Goal: Task Accomplishment & Management: Manage account settings

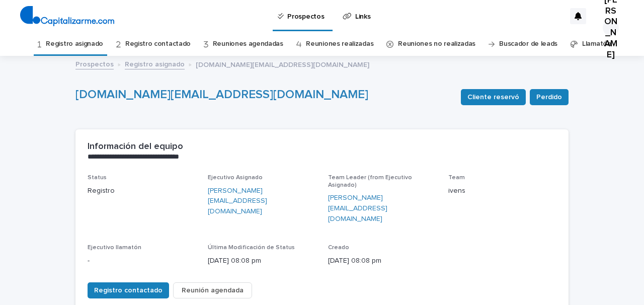
scroll to position [21, 0]
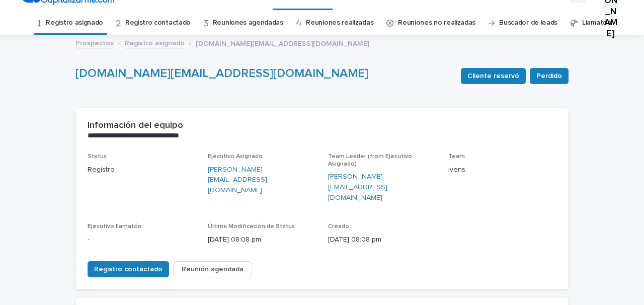
click at [171, 23] on link "Registro contactado" at bounding box center [157, 23] width 65 height 24
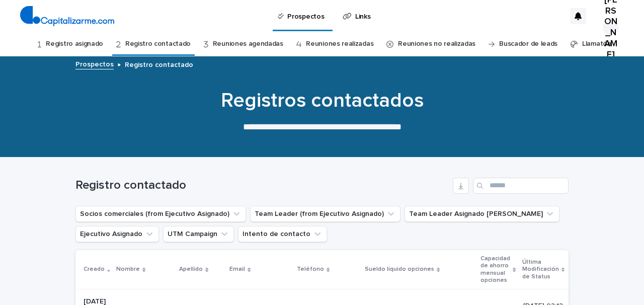
click at [238, 46] on link "Reuniones agendadas" at bounding box center [248, 44] width 70 height 24
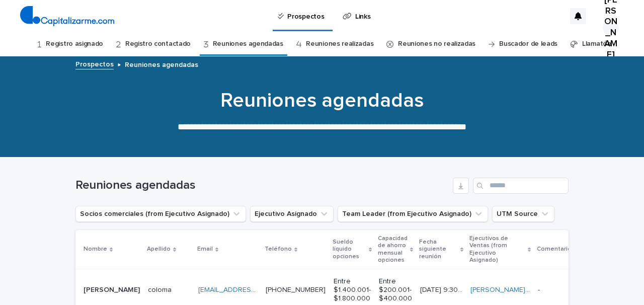
click at [325, 42] on link "Reuniones realizadas" at bounding box center [339, 44] width 67 height 24
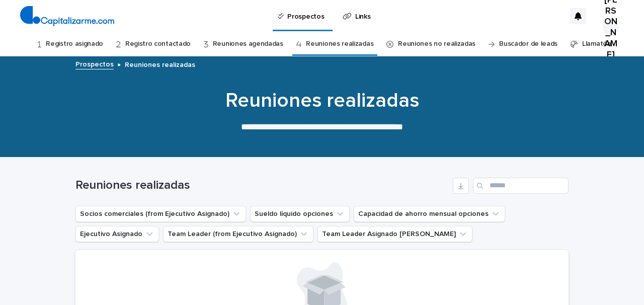
click at [416, 43] on link "Reuniones no realizadas" at bounding box center [436, 44] width 77 height 24
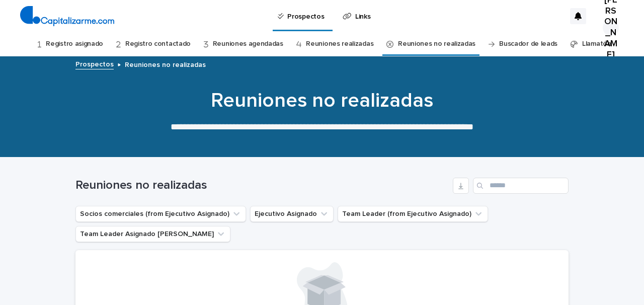
click at [75, 43] on link "Registro asignado" at bounding box center [74, 44] width 57 height 24
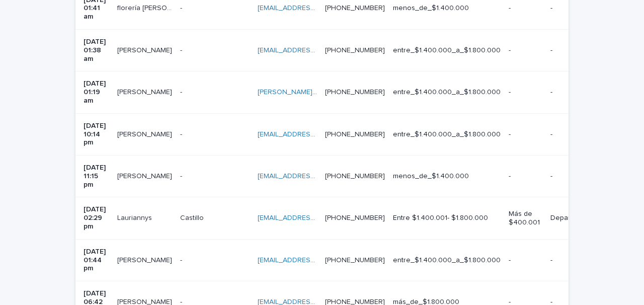
scroll to position [428, 0]
click at [198, 252] on div "- -" at bounding box center [214, 260] width 69 height 17
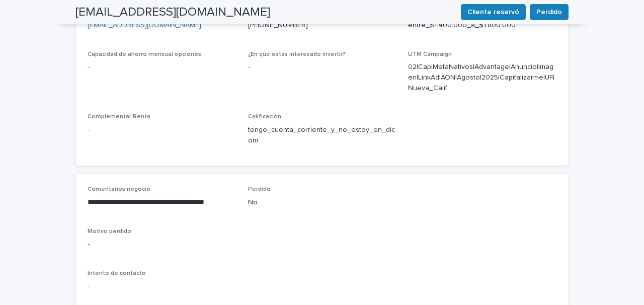
scroll to position [387, 0]
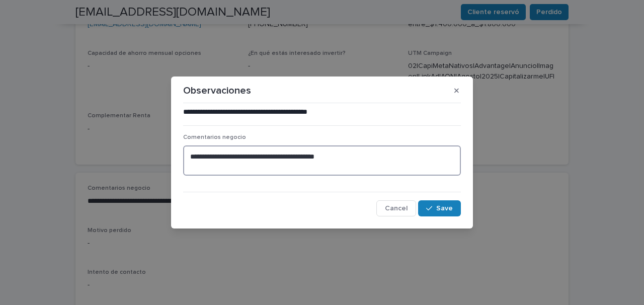
click at [338, 156] on textarea "**********" at bounding box center [322, 160] width 278 height 30
click at [204, 157] on textarea "**********" at bounding box center [322, 160] width 278 height 30
click at [191, 154] on textarea "**********" at bounding box center [322, 160] width 278 height 30
click at [297, 155] on textarea "**********" at bounding box center [322, 160] width 278 height 30
click at [190, 154] on textarea "**********" at bounding box center [322, 160] width 278 height 30
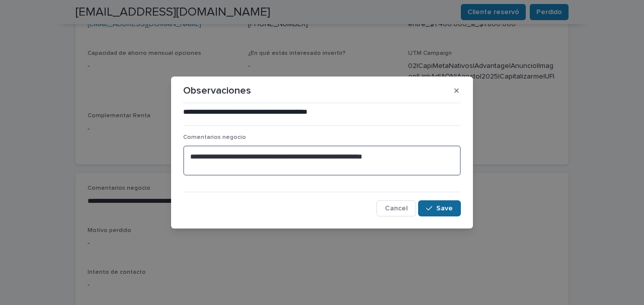
type textarea "**********"
click at [435, 212] on button "Save" at bounding box center [439, 208] width 43 height 16
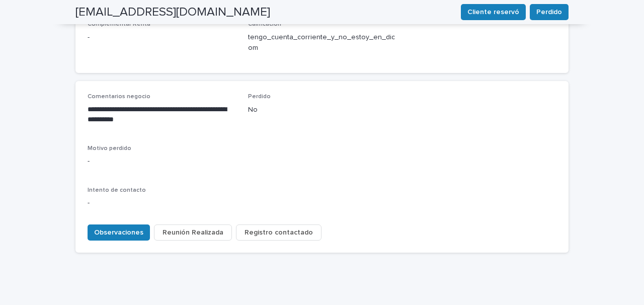
scroll to position [486, 0]
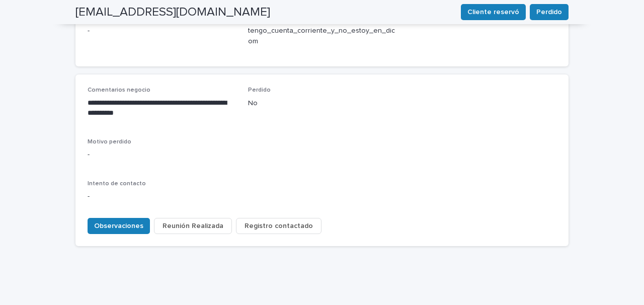
click at [260, 221] on span "Registro contactado" at bounding box center [279, 226] width 68 height 10
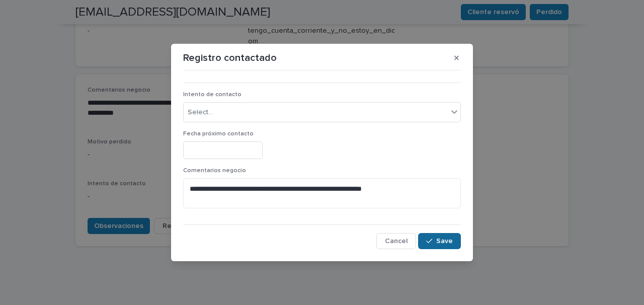
click at [440, 236] on button "Save" at bounding box center [439, 241] width 43 height 16
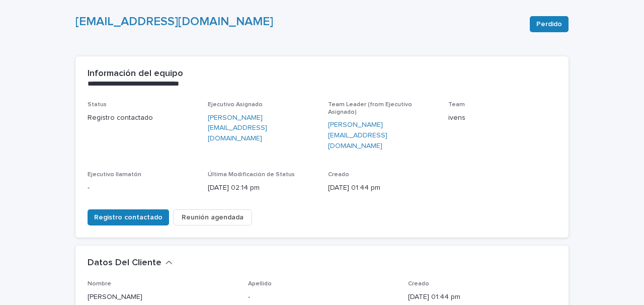
scroll to position [0, 0]
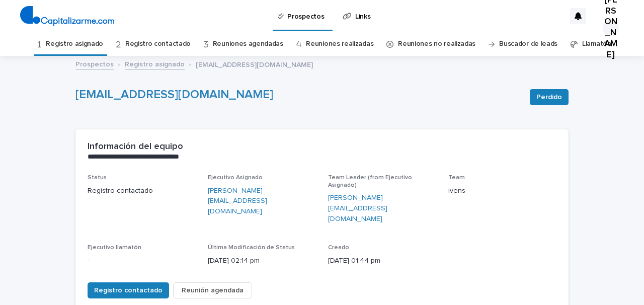
click at [340, 43] on link "Reuniones realizadas" at bounding box center [339, 44] width 67 height 24
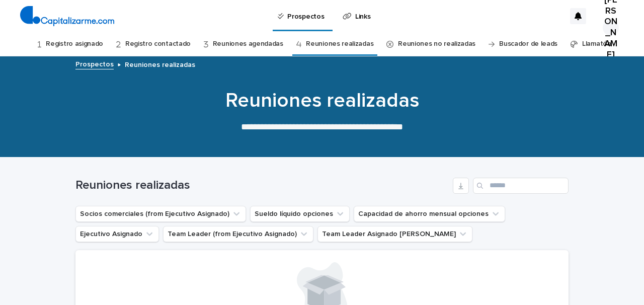
click at [424, 39] on link "Reuniones no realizadas" at bounding box center [436, 44] width 77 height 24
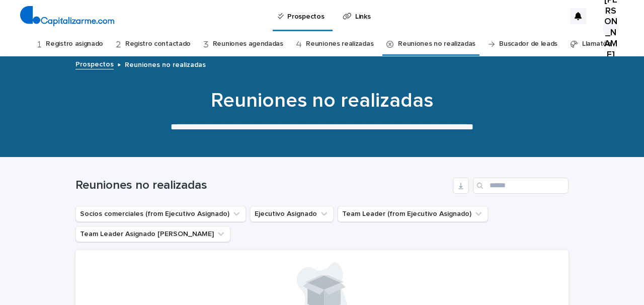
click at [261, 43] on link "Reuniones agendadas" at bounding box center [248, 44] width 70 height 24
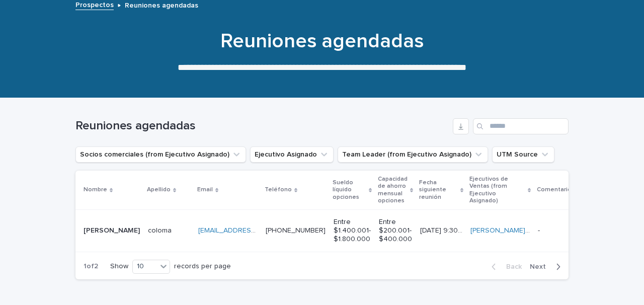
scroll to position [37, 0]
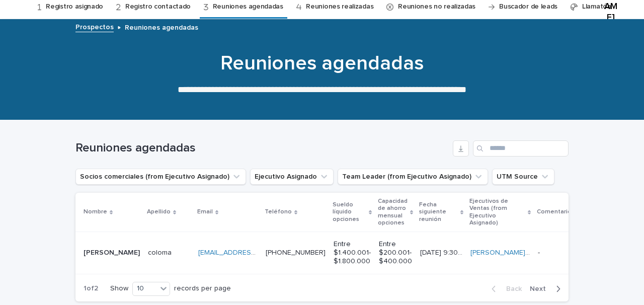
click at [171, 10] on link "Registro contactado" at bounding box center [157, 7] width 65 height 24
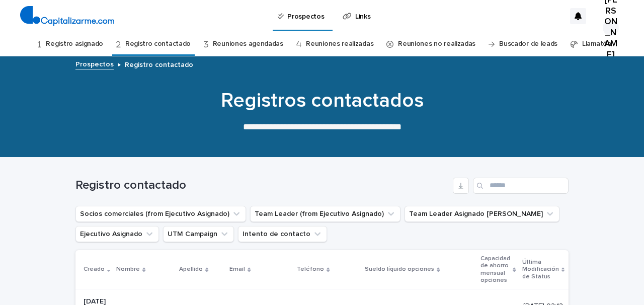
click at [233, 49] on link "Reuniones agendadas" at bounding box center [248, 44] width 70 height 24
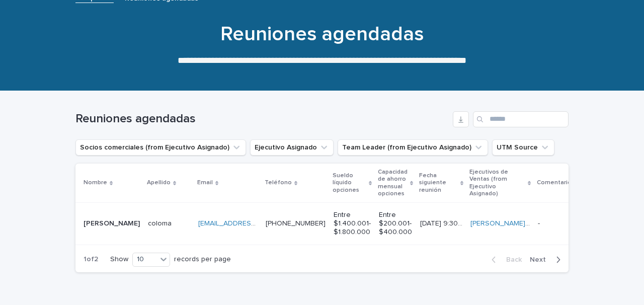
scroll to position [80, 0]
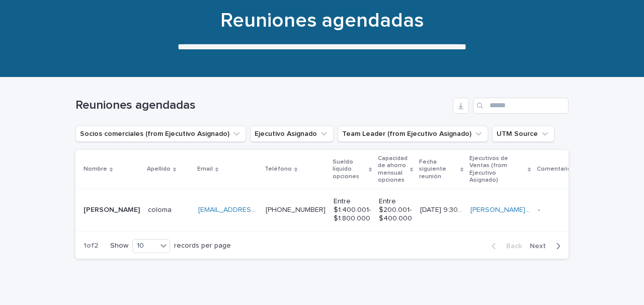
click at [236, 205] on p "[EMAIL_ADDRESS][DOMAIN_NAME]" at bounding box center [228, 209] width 61 height 11
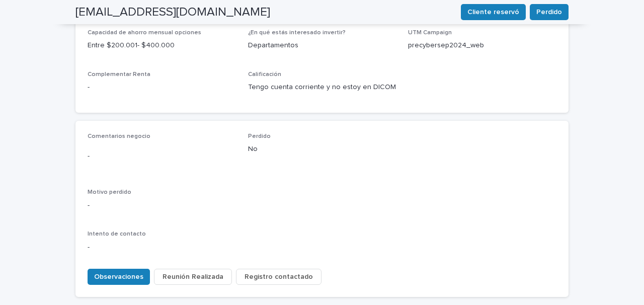
scroll to position [416, 0]
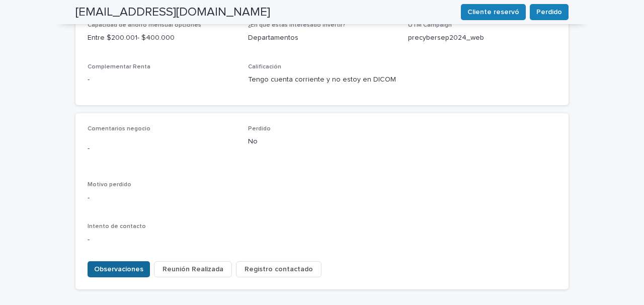
click at [125, 264] on span "Observaciones" at bounding box center [118, 269] width 49 height 10
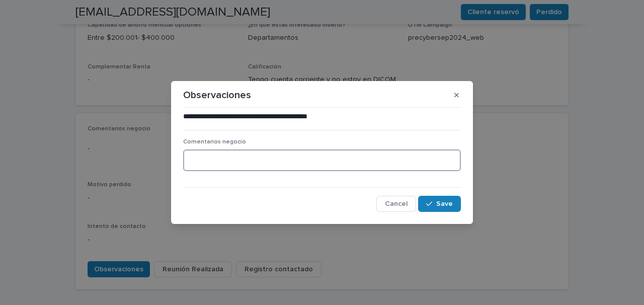
click at [193, 163] on textarea at bounding box center [322, 160] width 278 height 22
click at [396, 205] on span "Cancel" at bounding box center [396, 203] width 23 height 7
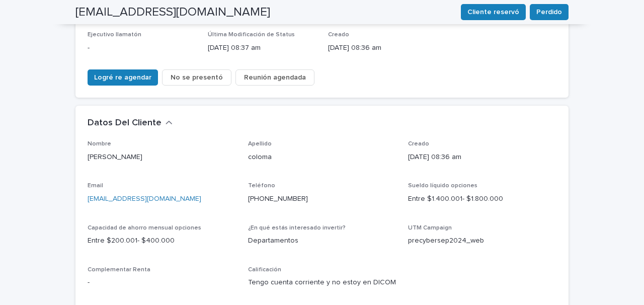
scroll to position [210, 0]
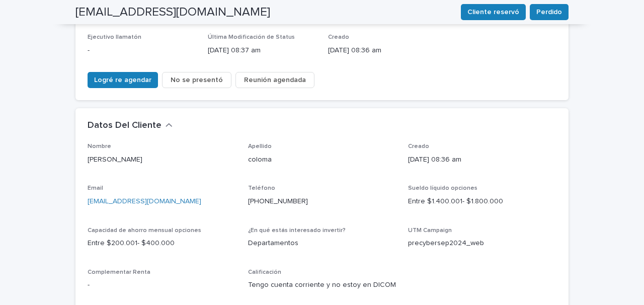
drag, startPoint x: 195, startPoint y: 174, endPoint x: 88, endPoint y: 174, distance: 106.7
click at [88, 196] on p "[EMAIL_ADDRESS][DOMAIN_NAME]" at bounding box center [162, 201] width 148 height 11
copy link "[EMAIL_ADDRESS][DOMAIN_NAME]"
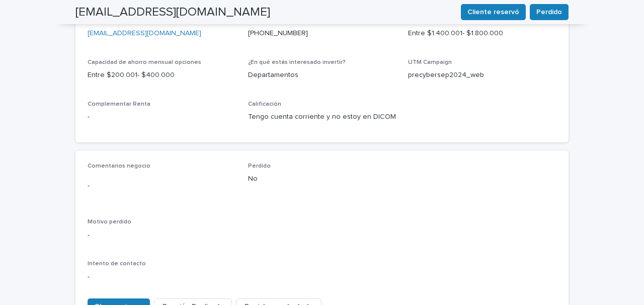
scroll to position [391, 0]
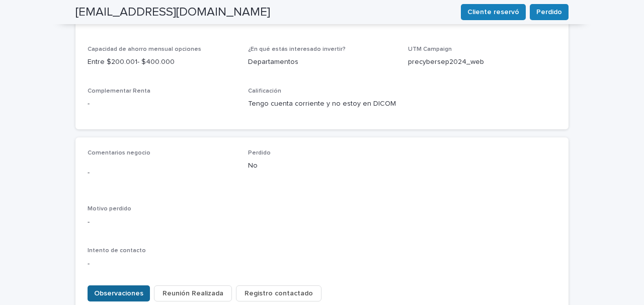
click at [115, 288] on span "Observaciones" at bounding box center [118, 293] width 49 height 10
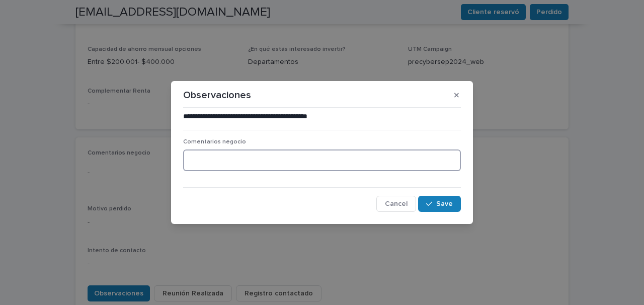
click at [217, 164] on textarea at bounding box center [322, 160] width 278 height 22
type textarea "**********"
click at [436, 205] on div "button" at bounding box center [431, 203] width 10 height 7
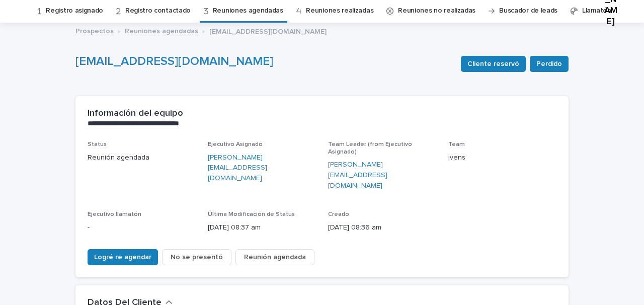
scroll to position [0, 0]
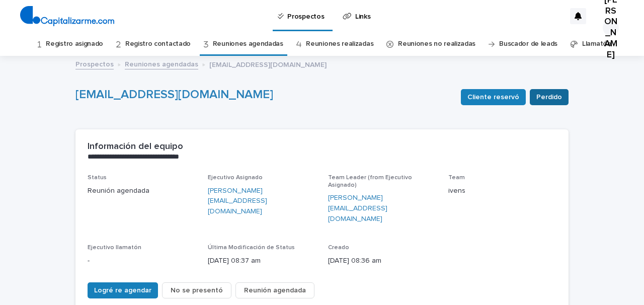
click at [551, 101] on span "Perdido" at bounding box center [549, 97] width 26 height 10
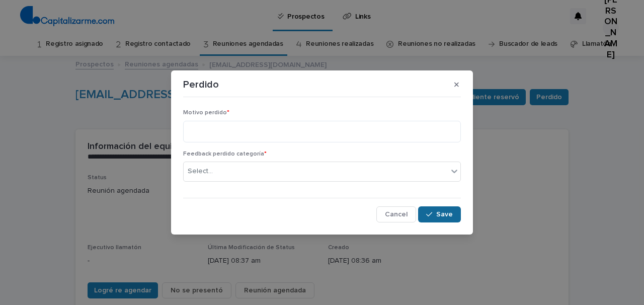
click at [441, 214] on span "Save" at bounding box center [444, 214] width 17 height 7
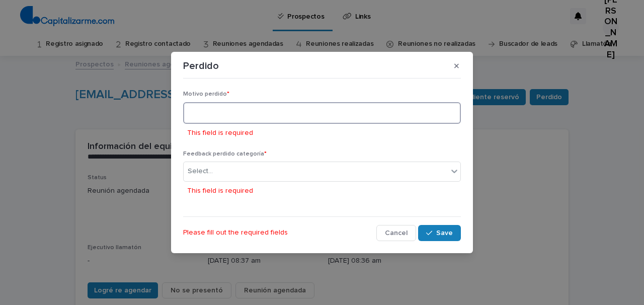
click at [286, 109] on textarea at bounding box center [322, 113] width 278 height 22
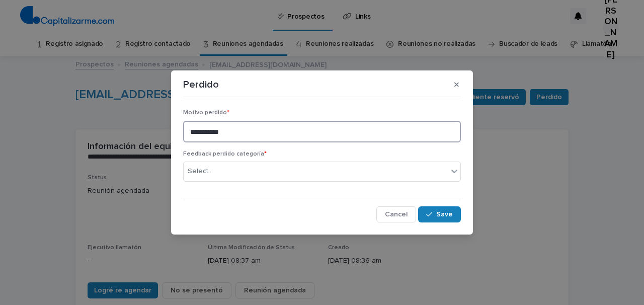
type textarea "**********"
click at [401, 215] on span "Cancel" at bounding box center [396, 214] width 23 height 7
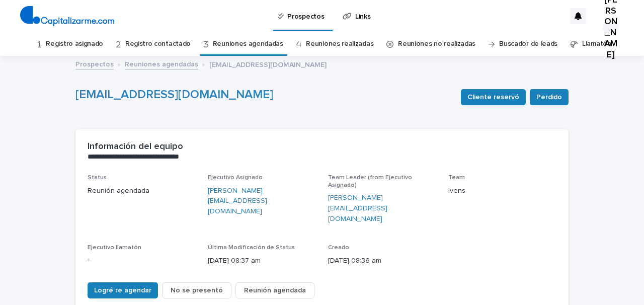
click at [150, 46] on link "Registro contactado" at bounding box center [157, 44] width 65 height 24
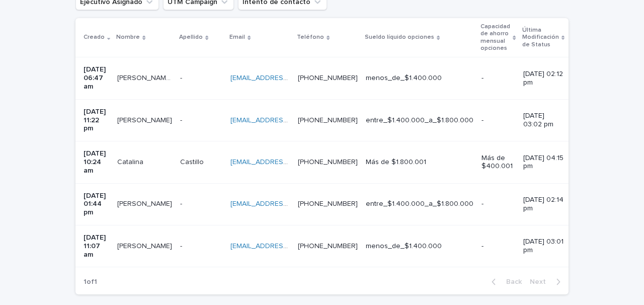
scroll to position [233, 0]
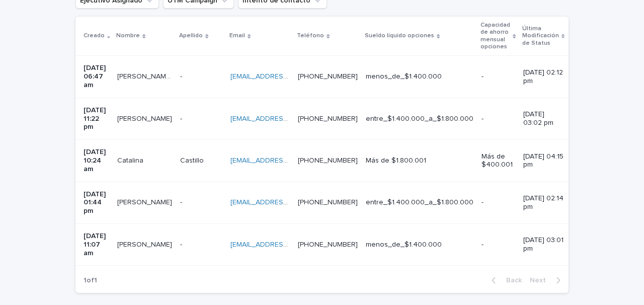
click at [199, 86] on td "- -" at bounding box center [201, 77] width 50 height 42
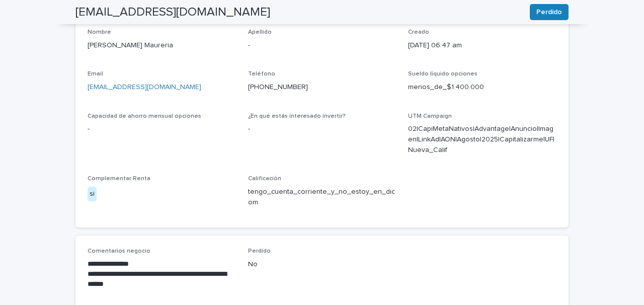
scroll to position [328, 0]
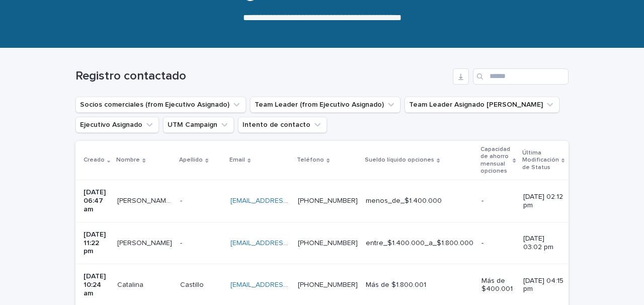
scroll to position [111, 0]
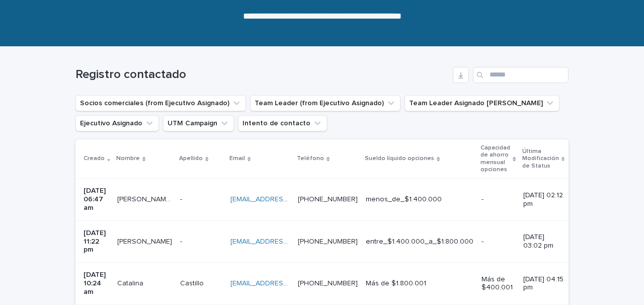
click at [180, 202] on p "-" at bounding box center [182, 198] width 4 height 11
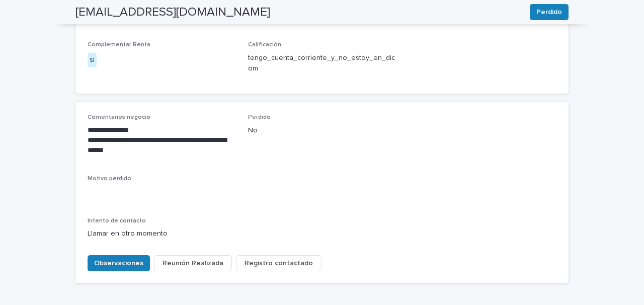
scroll to position [464, 0]
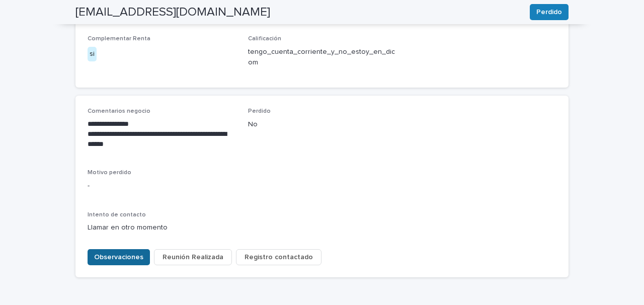
click at [121, 252] on span "Observaciones" at bounding box center [118, 257] width 49 height 10
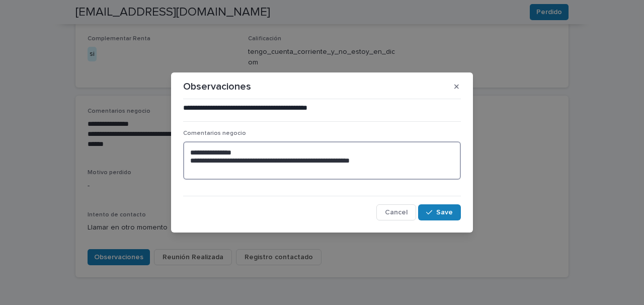
click at [191, 150] on textarea "**********" at bounding box center [322, 160] width 278 height 38
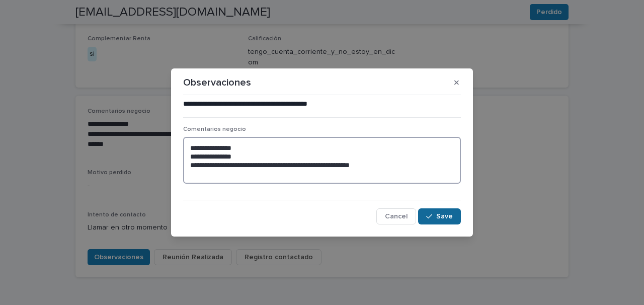
type textarea "**********"
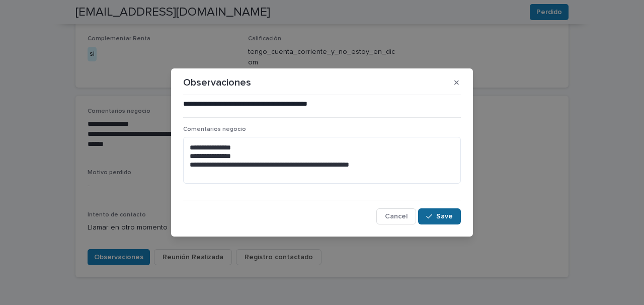
click at [438, 215] on span "Save" at bounding box center [444, 216] width 17 height 7
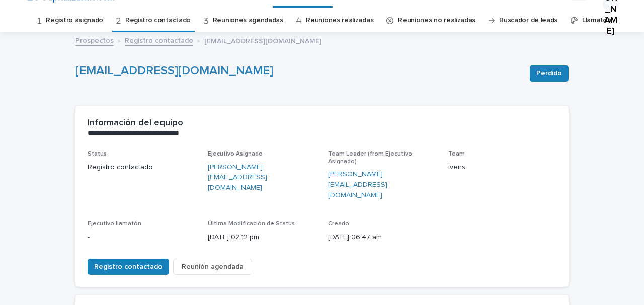
scroll to position [0, 0]
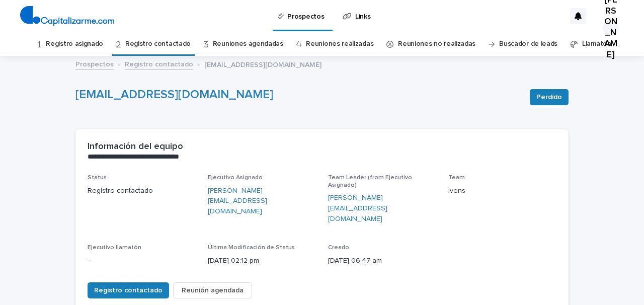
click at [148, 42] on link "Registro contactado" at bounding box center [157, 44] width 65 height 24
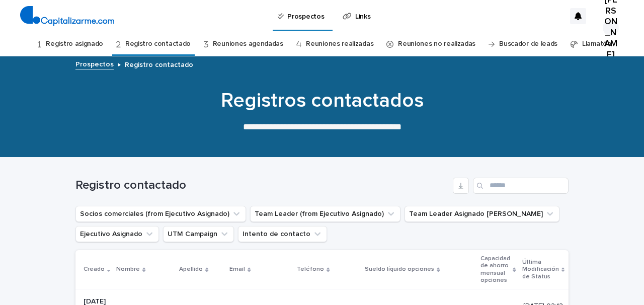
click at [148, 42] on link "Registro contactado" at bounding box center [157, 44] width 65 height 24
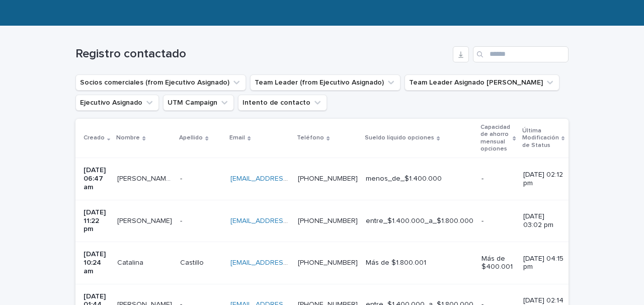
scroll to position [173, 0]
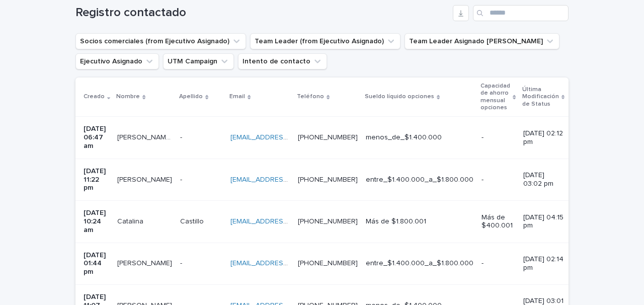
click at [198, 177] on p at bounding box center [201, 180] width 42 height 9
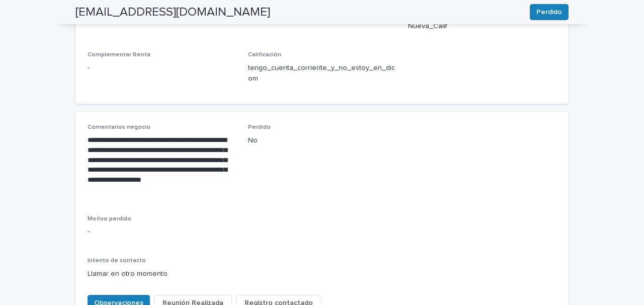
scroll to position [453, 0]
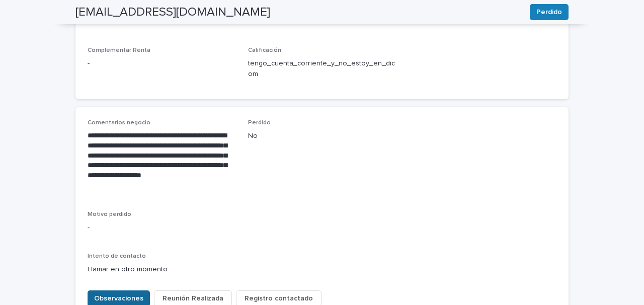
click at [120, 293] on span "Observaciones" at bounding box center [118, 298] width 49 height 10
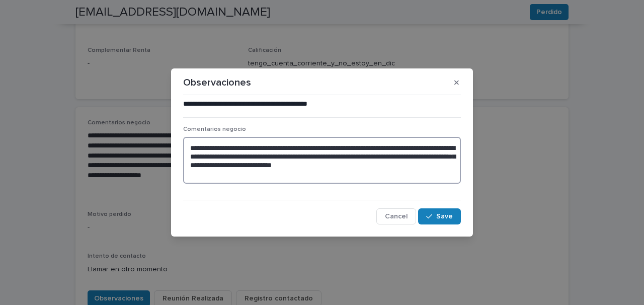
click at [446, 164] on textarea "**********" at bounding box center [322, 160] width 278 height 47
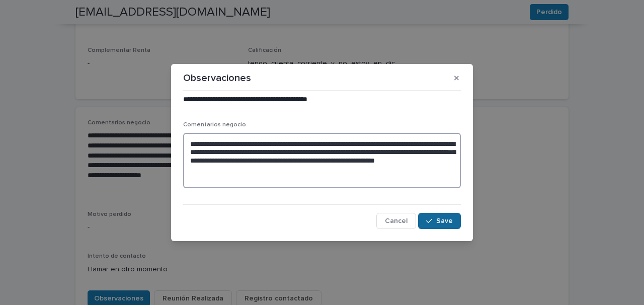
type textarea "**********"
click at [453, 223] on button "Save" at bounding box center [439, 221] width 43 height 16
click at [453, 78] on button "button" at bounding box center [456, 78] width 17 height 16
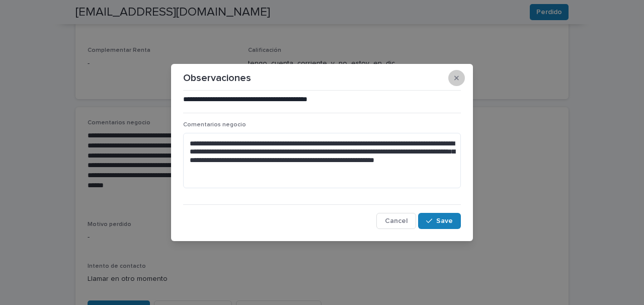
click at [459, 77] on button "button" at bounding box center [456, 78] width 17 height 16
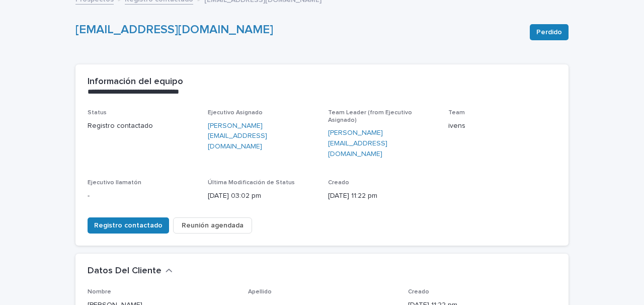
scroll to position [78, 0]
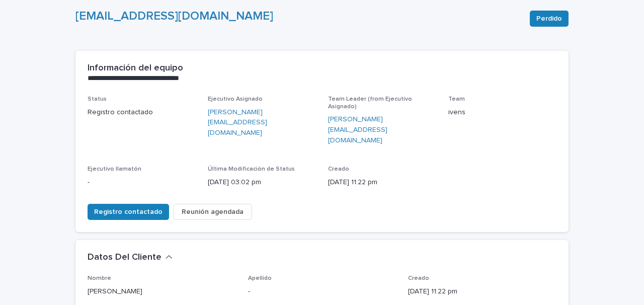
click at [207, 207] on span "Reunión agendada" at bounding box center [213, 212] width 62 height 10
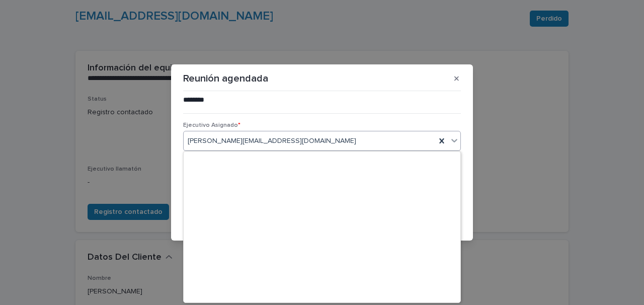
scroll to position [9264, 0]
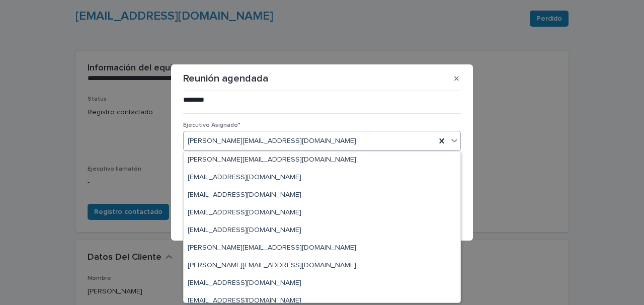
click at [270, 93] on div "**********" at bounding box center [322, 162] width 283 height 138
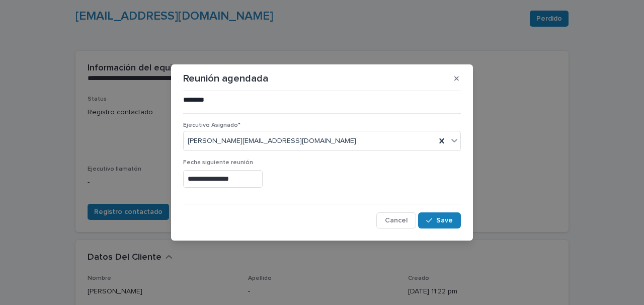
click at [195, 179] on input "**********" at bounding box center [223, 179] width 80 height 18
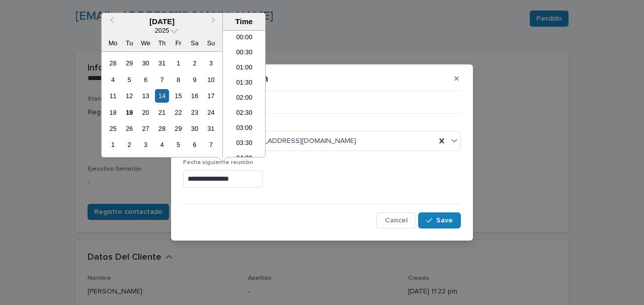
scroll to position [382, 0]
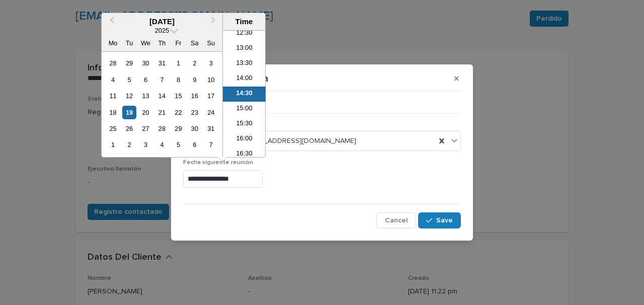
click at [233, 181] on input "**********" at bounding box center [223, 179] width 80 height 18
type input "**********"
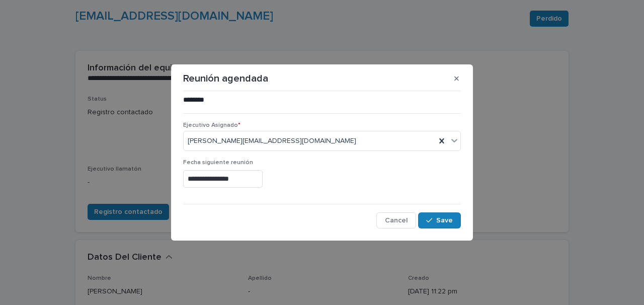
click at [280, 194] on div "**********" at bounding box center [322, 177] width 278 height 37
click at [438, 220] on span "Save" at bounding box center [444, 220] width 17 height 7
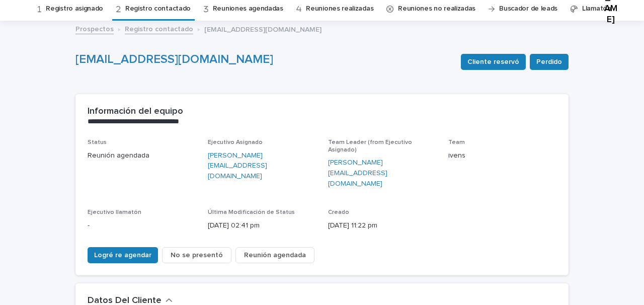
scroll to position [0, 0]
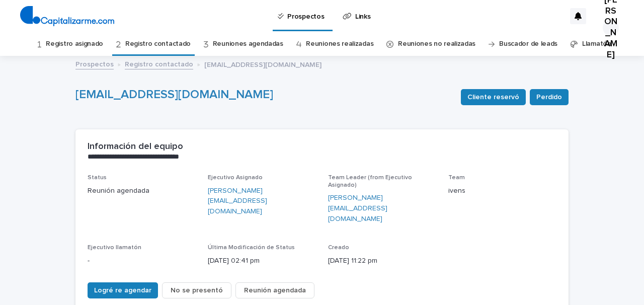
click at [267, 43] on link "Reuniones agendadas" at bounding box center [248, 44] width 70 height 24
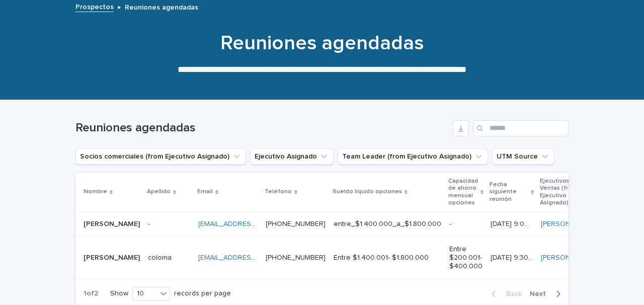
scroll to position [90, 0]
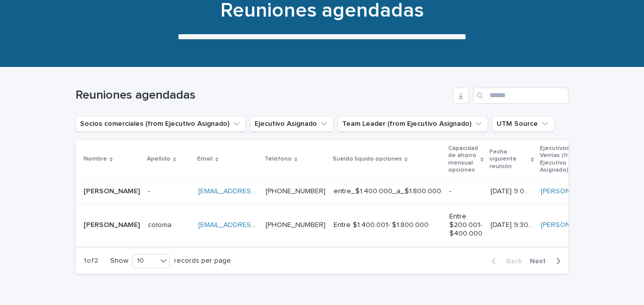
click at [244, 223] on link "[EMAIL_ADDRESS][DOMAIN_NAME]" at bounding box center [255, 224] width 114 height 7
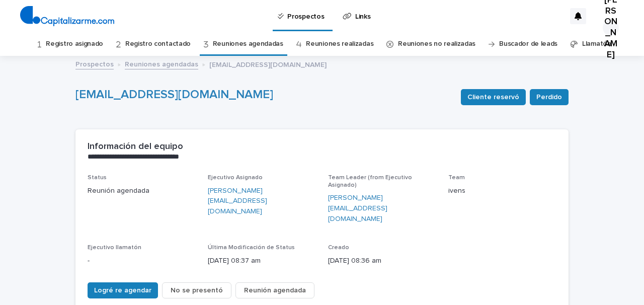
click at [191, 191] on p "Reunión agendada" at bounding box center [142, 191] width 108 height 11
click at [168, 195] on p "Reunión agendada" at bounding box center [142, 191] width 108 height 11
click at [227, 42] on link "Reuniones agendadas" at bounding box center [248, 44] width 70 height 24
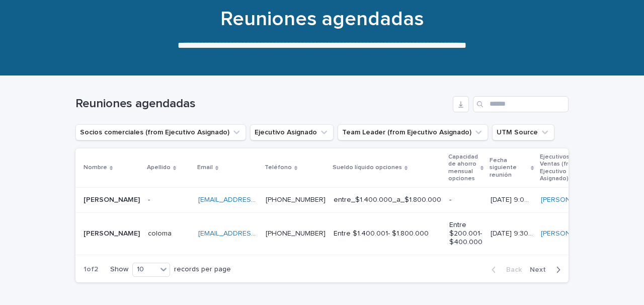
scroll to position [82, 0]
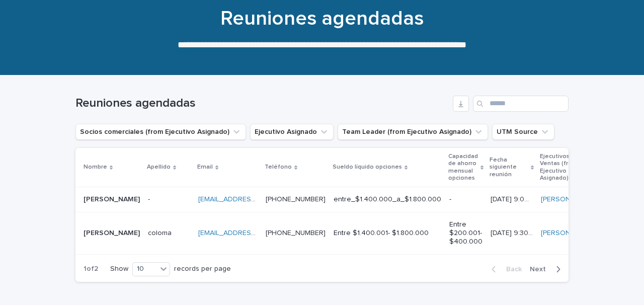
click at [166, 198] on p at bounding box center [169, 199] width 42 height 9
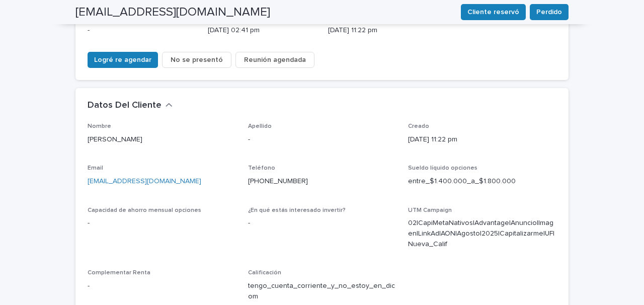
scroll to position [229, 0]
